Goal: Information Seeking & Learning: Understand process/instructions

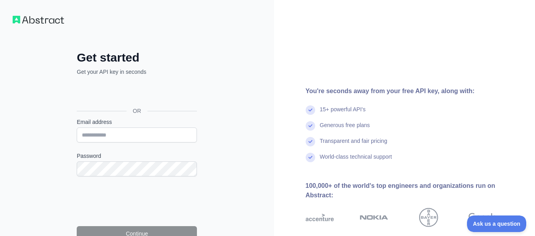
click at [142, 92] on div "Sign in with Google. Opens in new tab" at bounding box center [136, 93] width 119 height 17
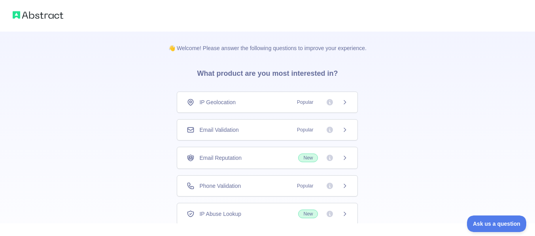
click at [306, 129] on span "Popular" at bounding box center [305, 130] width 26 height 8
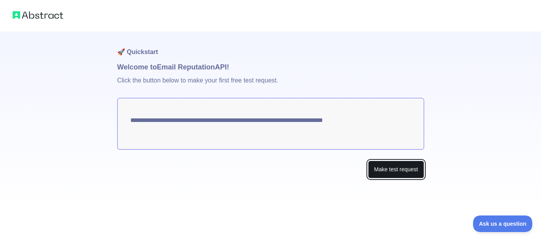
click at [402, 170] on button "Make test request" at bounding box center [396, 170] width 56 height 18
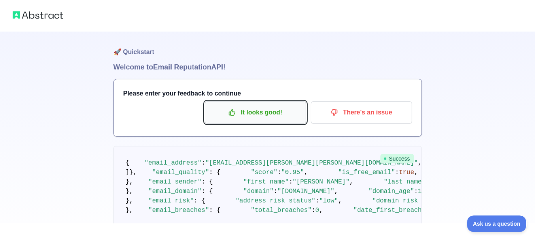
click at [241, 113] on p "It looks good!" at bounding box center [255, 112] width 89 height 13
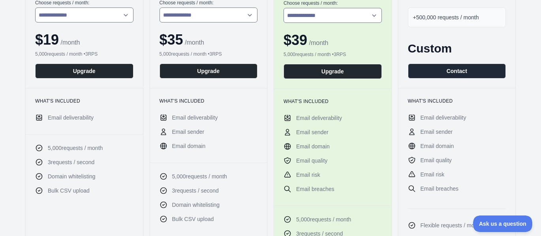
scroll to position [149, 0]
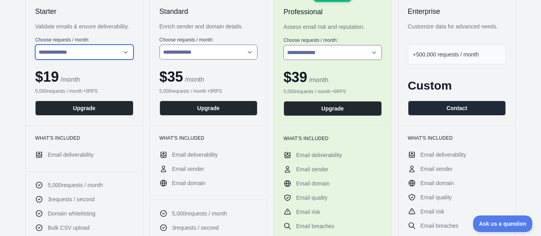
click at [112, 49] on select "**********" at bounding box center [84, 52] width 98 height 15
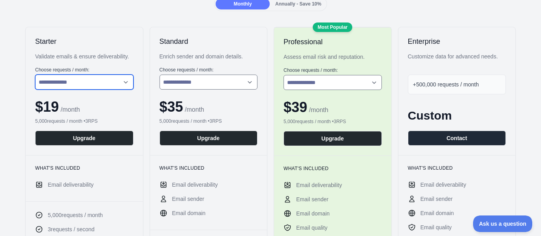
scroll to position [100, 0]
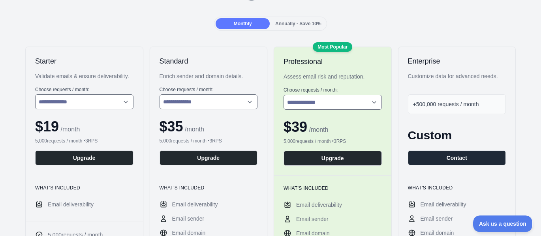
click at [240, 25] on span "Monthly" at bounding box center [243, 24] width 18 height 6
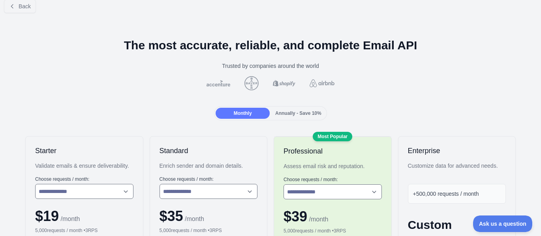
scroll to position [0, 0]
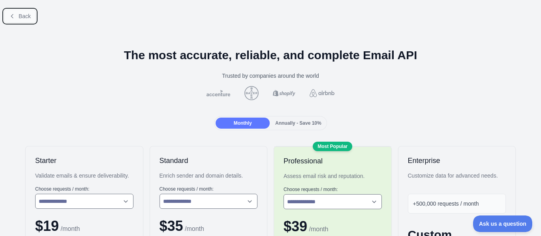
click at [18, 15] on button "Back" at bounding box center [20, 15] width 32 height 13
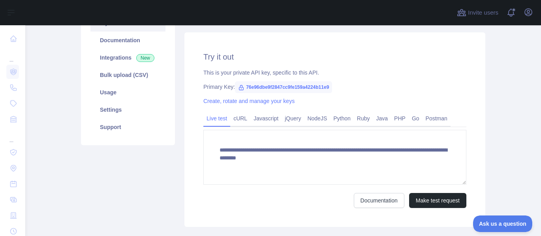
scroll to position [100, 0]
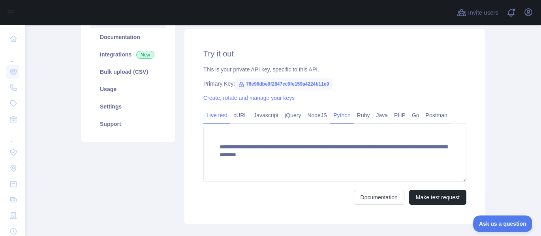
click at [333, 117] on link "Python" at bounding box center [342, 115] width 24 height 13
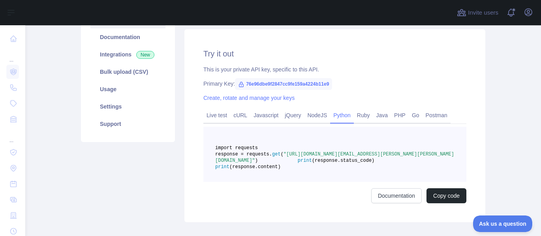
click at [356, 164] on span ""[URL][DOMAIN_NAME][EMAIL_ADDRESS][PERSON_NAME][PERSON_NAME][DOMAIN_NAME]"" at bounding box center [334, 158] width 239 height 12
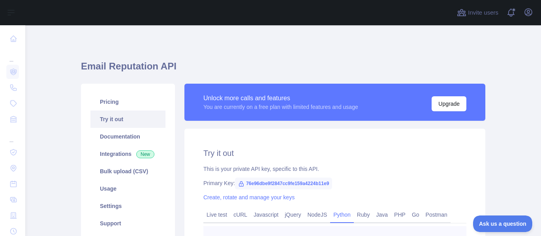
scroll to position [50, 0]
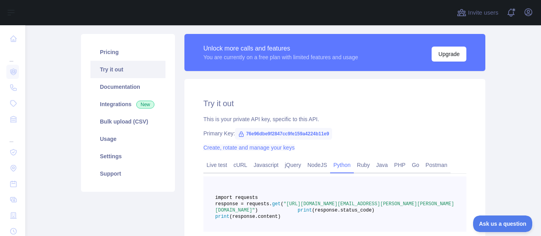
click at [258, 148] on link "Create, rotate and manage your keys" at bounding box center [249, 148] width 91 height 6
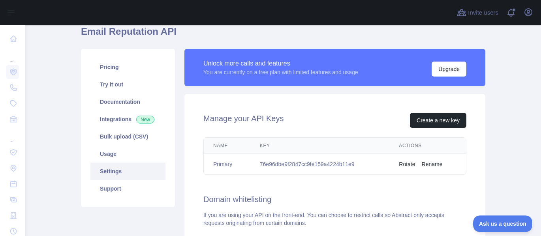
scroll to position [34, 0]
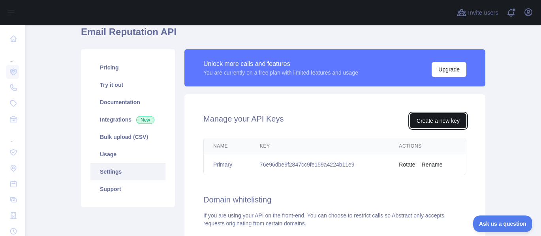
click at [430, 121] on button "Create a new key" at bounding box center [438, 120] width 57 height 15
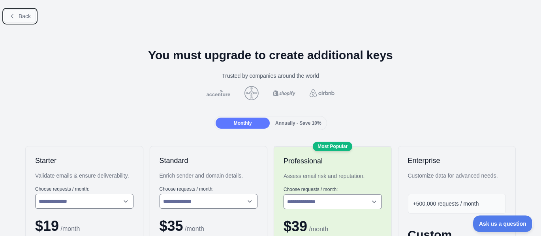
click at [16, 18] on button "Back" at bounding box center [20, 15] width 32 height 13
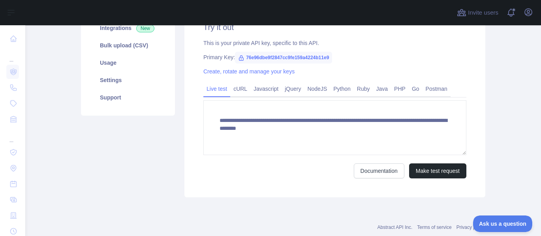
scroll to position [134, 0]
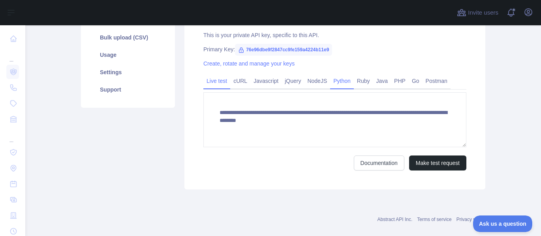
click at [332, 81] on link "Python" at bounding box center [342, 81] width 24 height 13
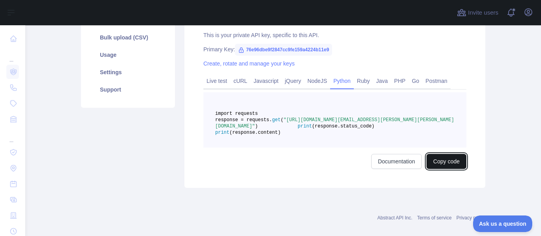
click at [449, 169] on button "Copy code" at bounding box center [447, 161] width 40 height 15
click at [309, 48] on span "76e96dbe9f2847cc9fe159a4224b11e9" at bounding box center [283, 50] width 97 height 12
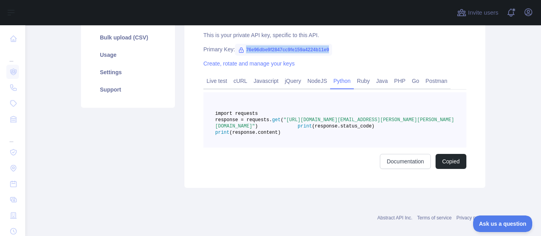
click at [309, 48] on span "76e96dbe9f2847cc9fe159a4224b11e9" at bounding box center [283, 50] width 97 height 12
drag, startPoint x: 336, startPoint y: 133, endPoint x: 248, endPoint y: 131, distance: 88.5
click at [248, 129] on span ""[URL][DOMAIN_NAME][EMAIL_ADDRESS][PERSON_NAME][PERSON_NAME][DOMAIN_NAME]"" at bounding box center [334, 123] width 239 height 12
copy span "76e96dbe9f2847cc9fe159a4224b11e9"
